Goal: Find specific page/section: Find specific page/section

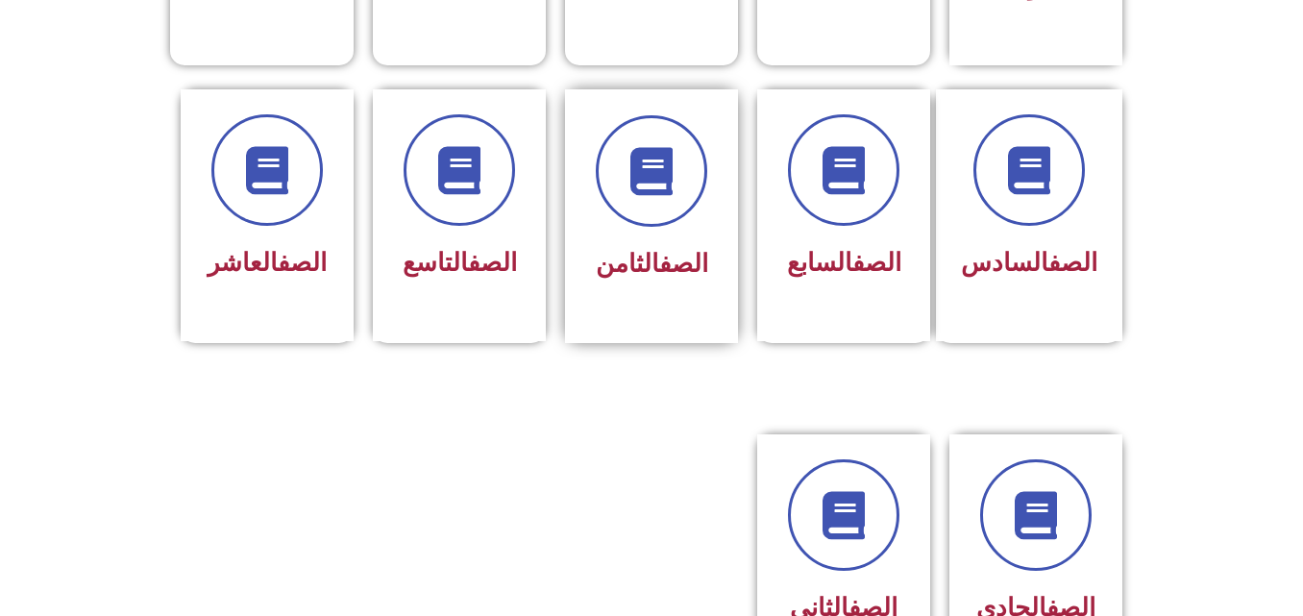
scroll to position [865, 0]
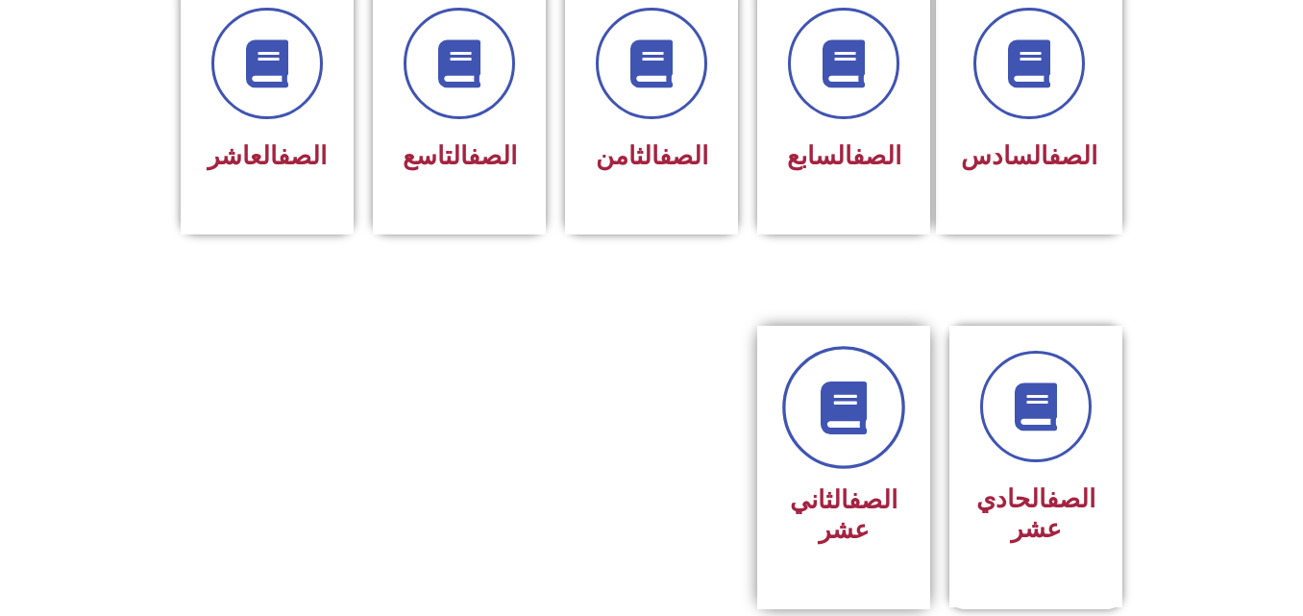
click at [850, 427] on link at bounding box center [843, 407] width 123 height 123
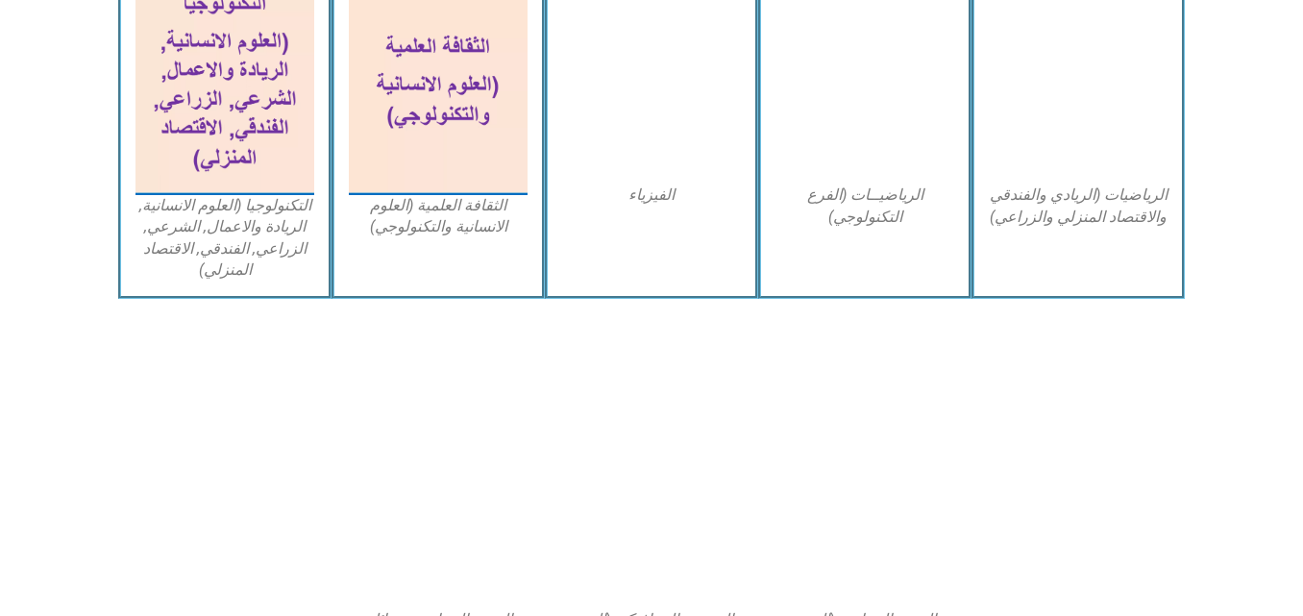
scroll to position [1249, 0]
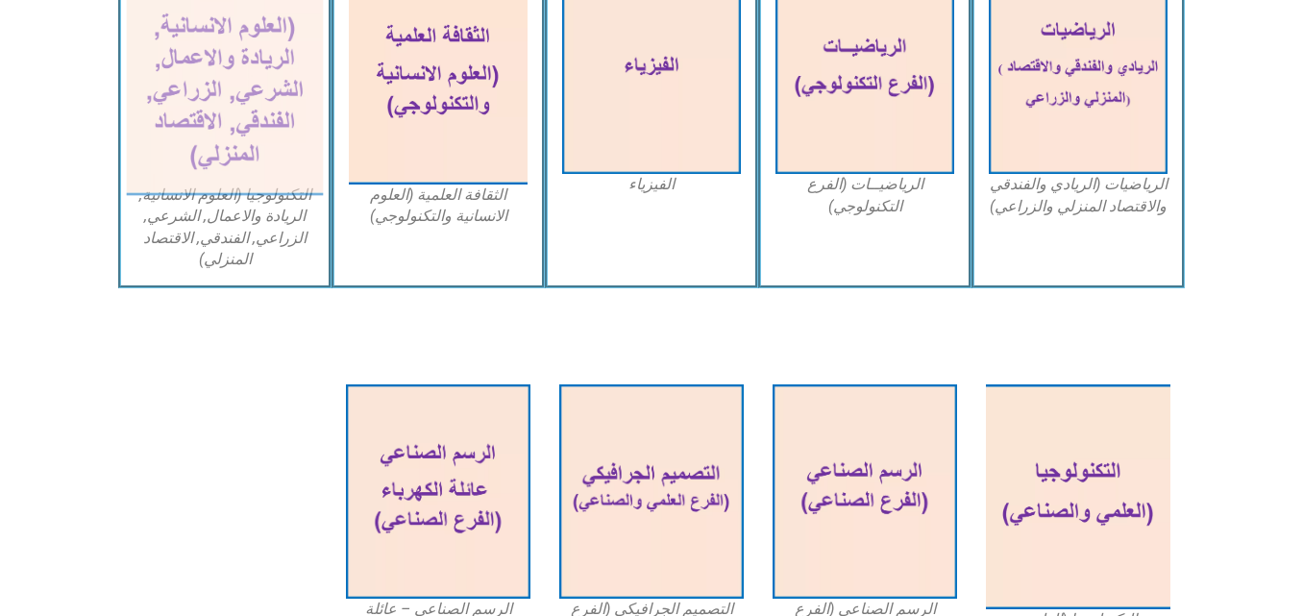
click at [225, 73] on img at bounding box center [225, 76] width 197 height 240
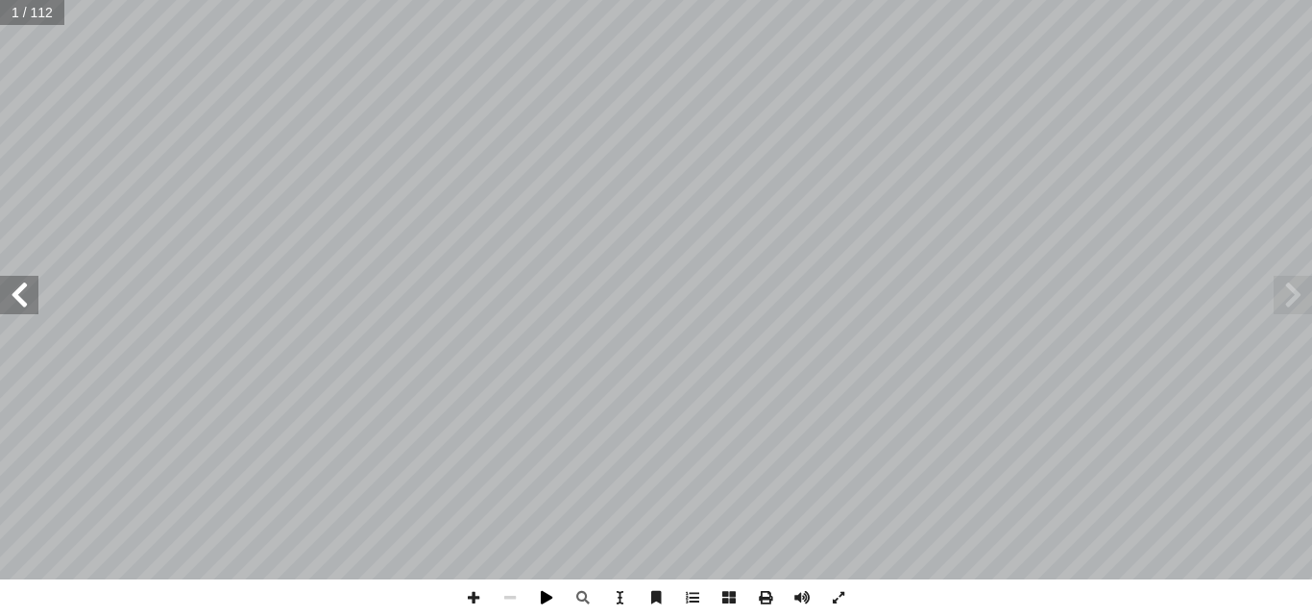
click at [529, 597] on span at bounding box center [546, 597] width 37 height 37
click at [543, 598] on span at bounding box center [546, 597] width 37 height 37
click at [14, 296] on span at bounding box center [19, 295] width 38 height 38
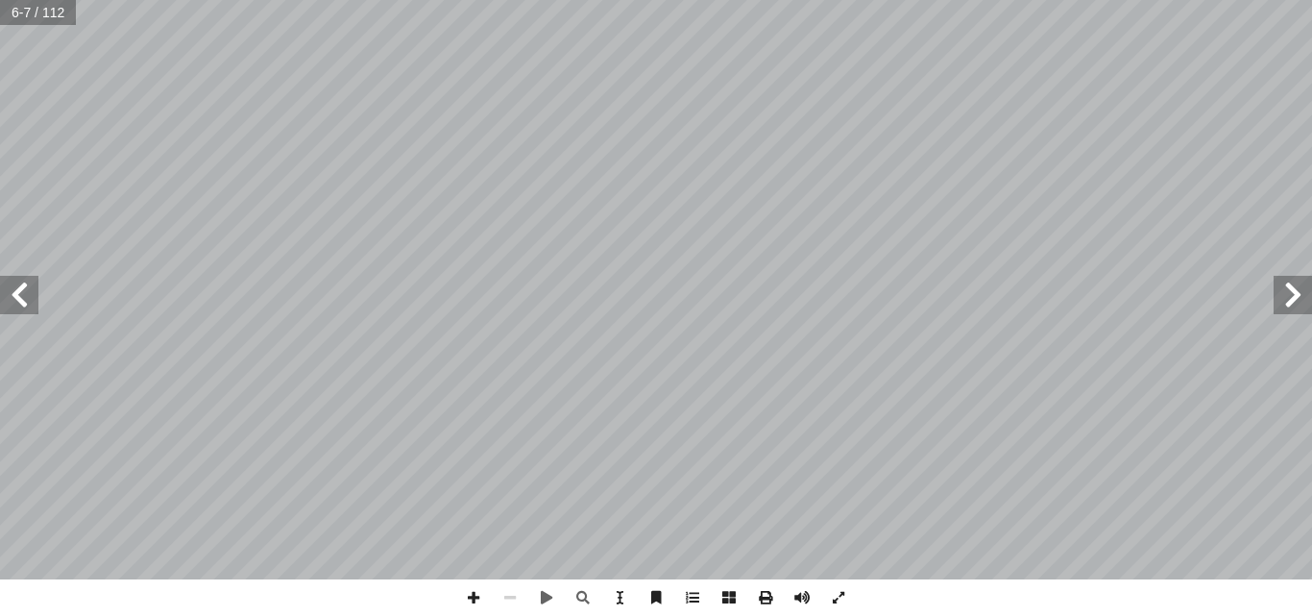
click at [14, 296] on span at bounding box center [19, 295] width 38 height 38
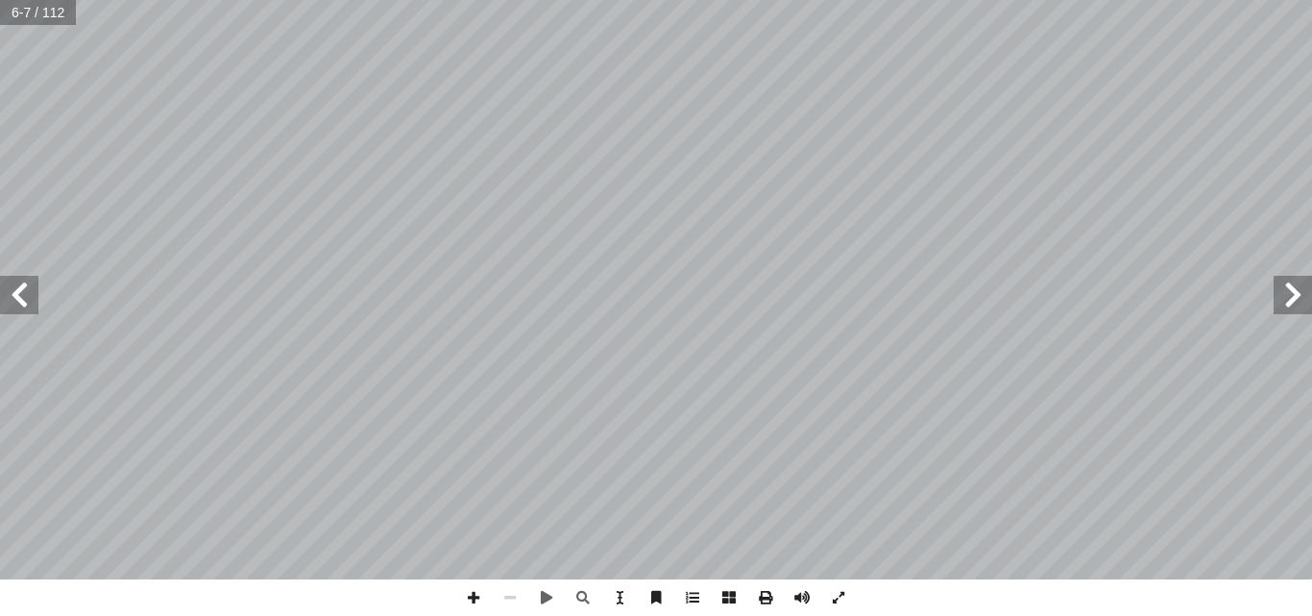
click at [14, 296] on span at bounding box center [19, 295] width 38 height 38
click at [22, 313] on span at bounding box center [19, 295] width 38 height 38
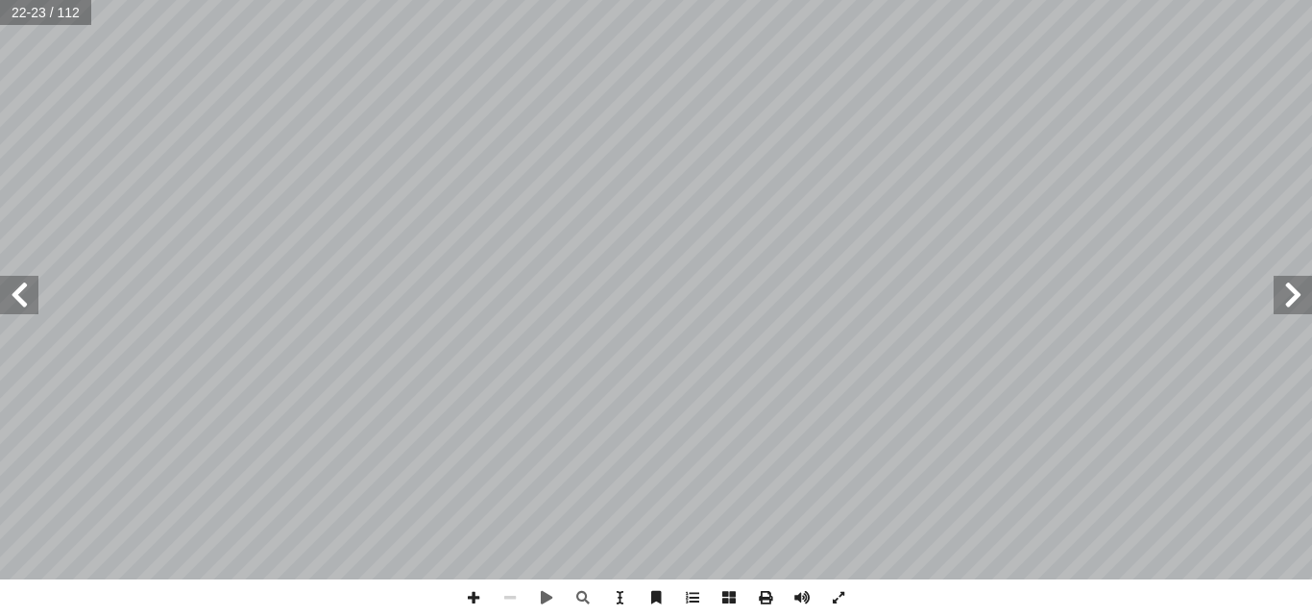
click at [22, 313] on span at bounding box center [19, 295] width 38 height 38
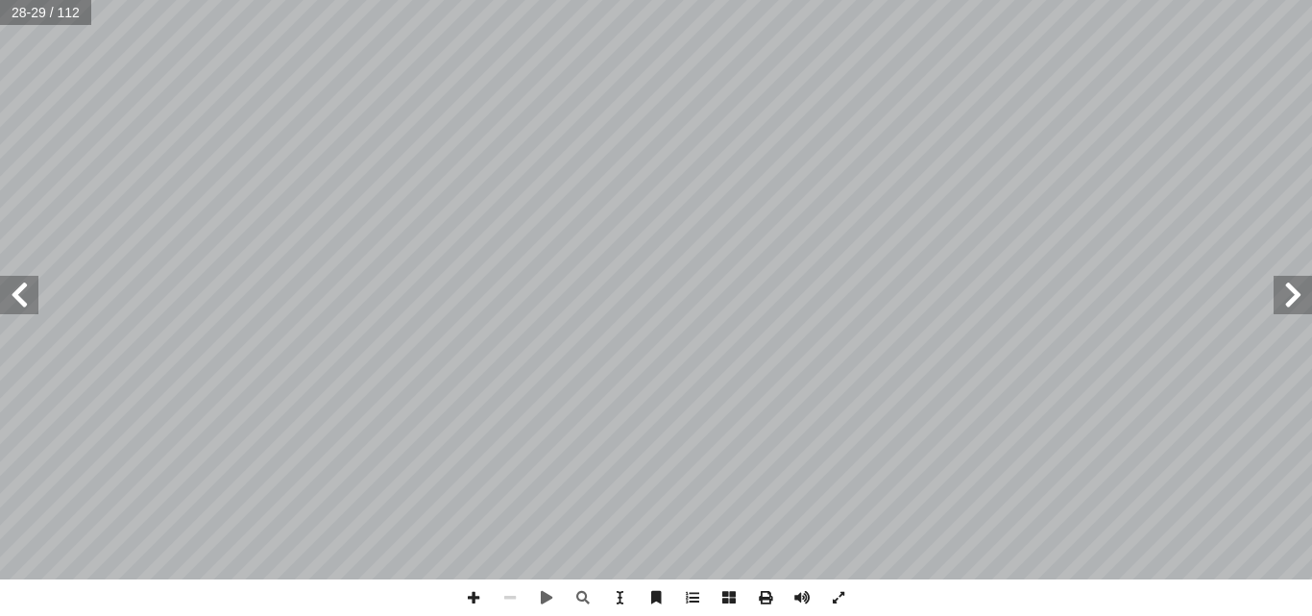
click at [22, 313] on span at bounding box center [19, 295] width 38 height 38
